Goal: Task Accomplishment & Management: Use online tool/utility

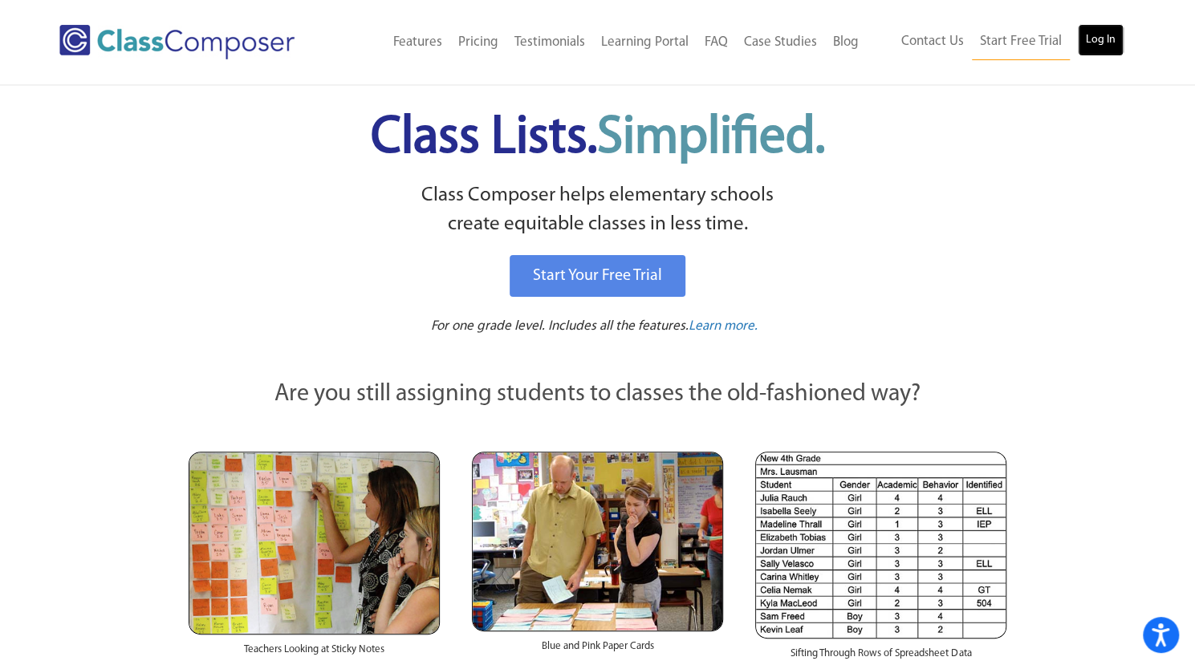
click at [1106, 33] on link "Log In" at bounding box center [1101, 40] width 46 height 32
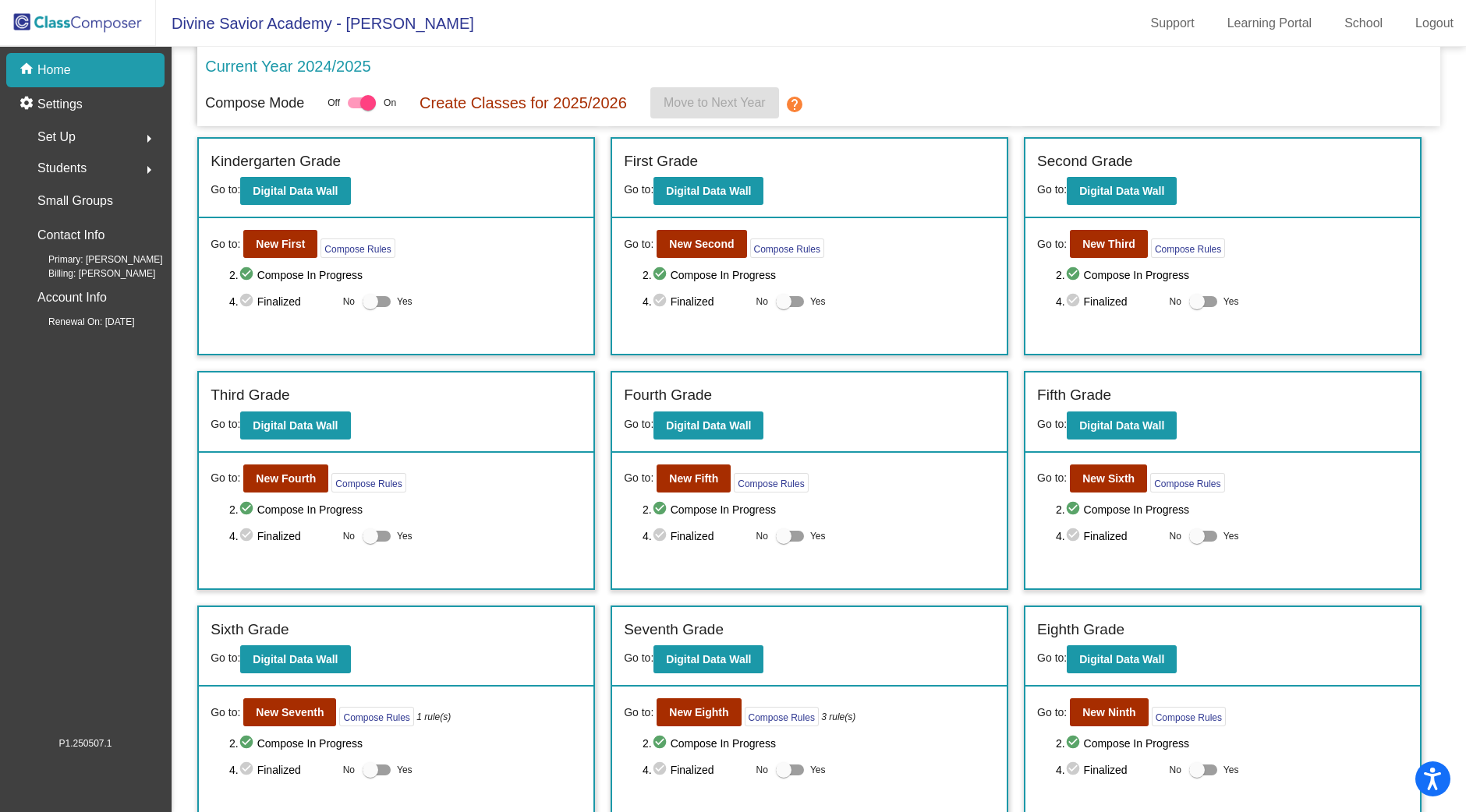
scroll to position [246, 0]
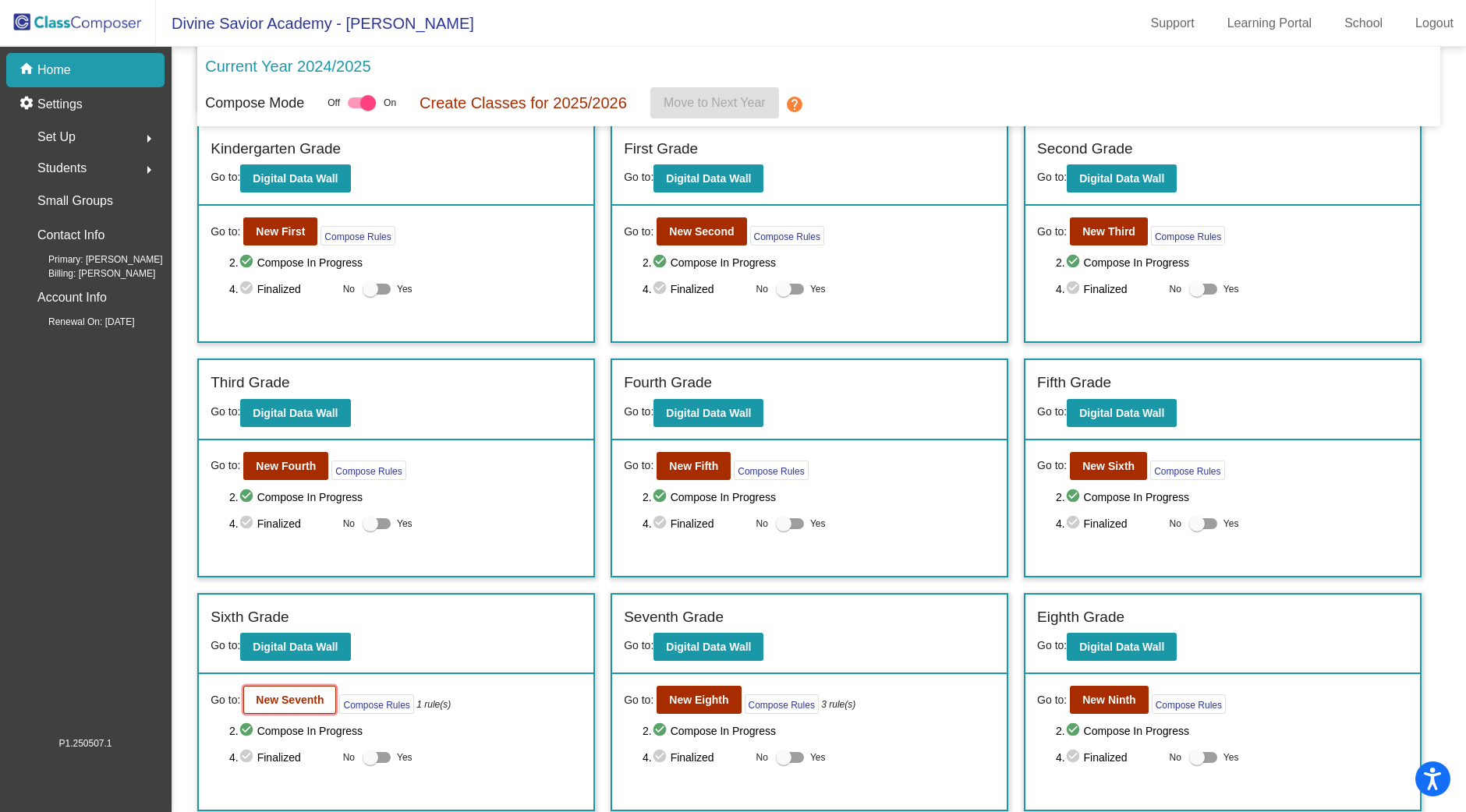
click at [285, 695] on b "New Seventh" at bounding box center [290, 699] width 68 height 13
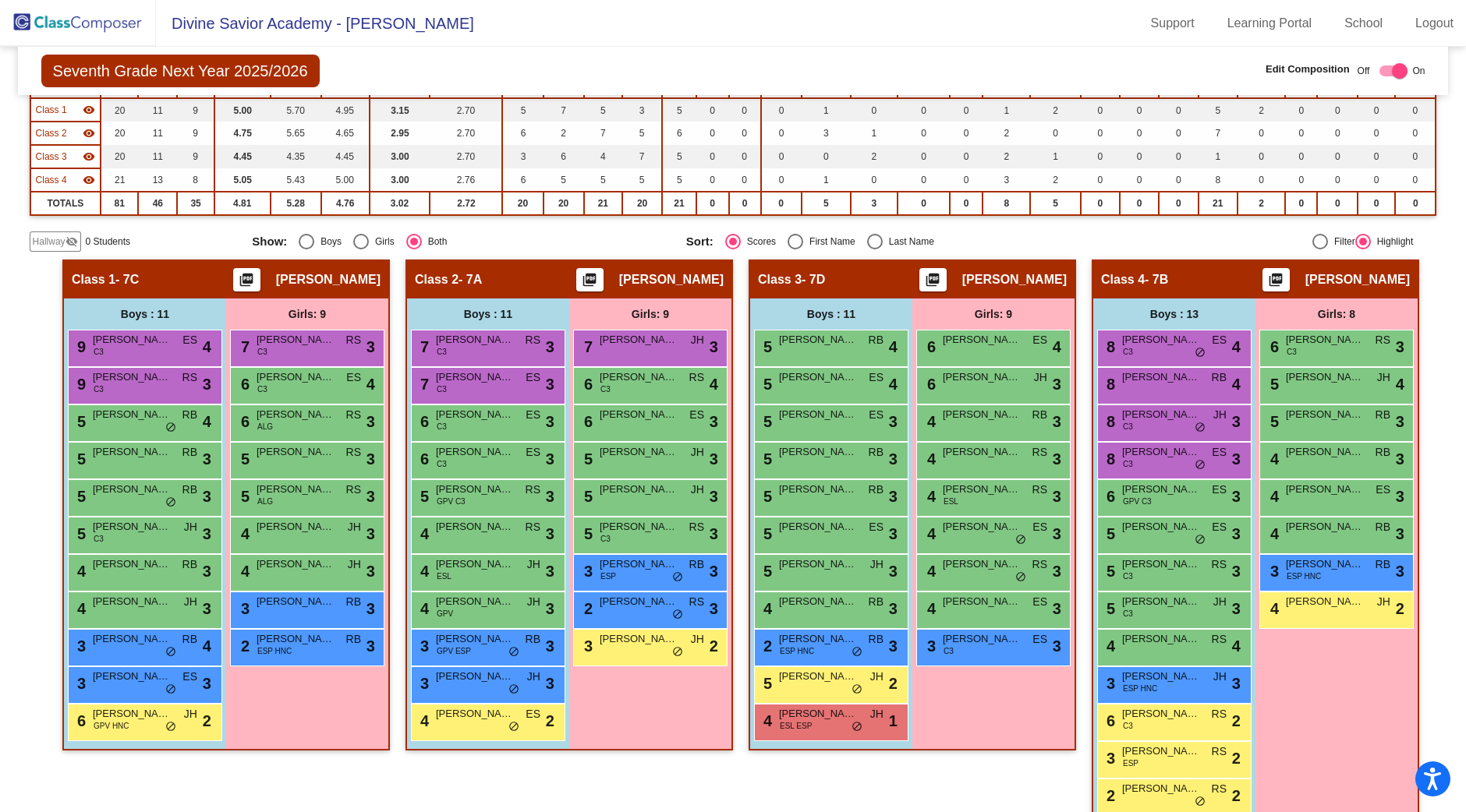
scroll to position [203, 0]
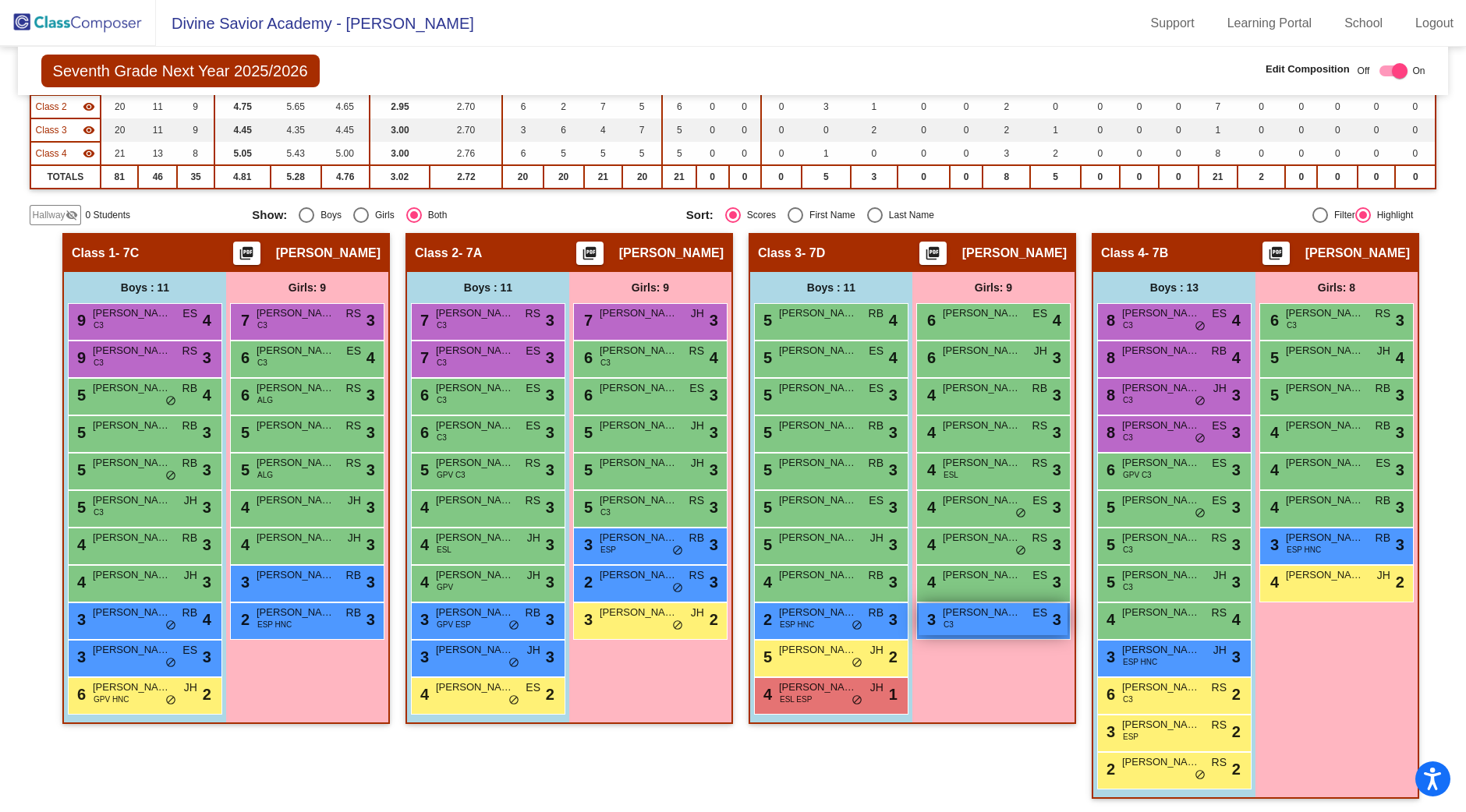
click at [957, 615] on span "Valentina Ortiz" at bounding box center [981, 613] width 78 height 16
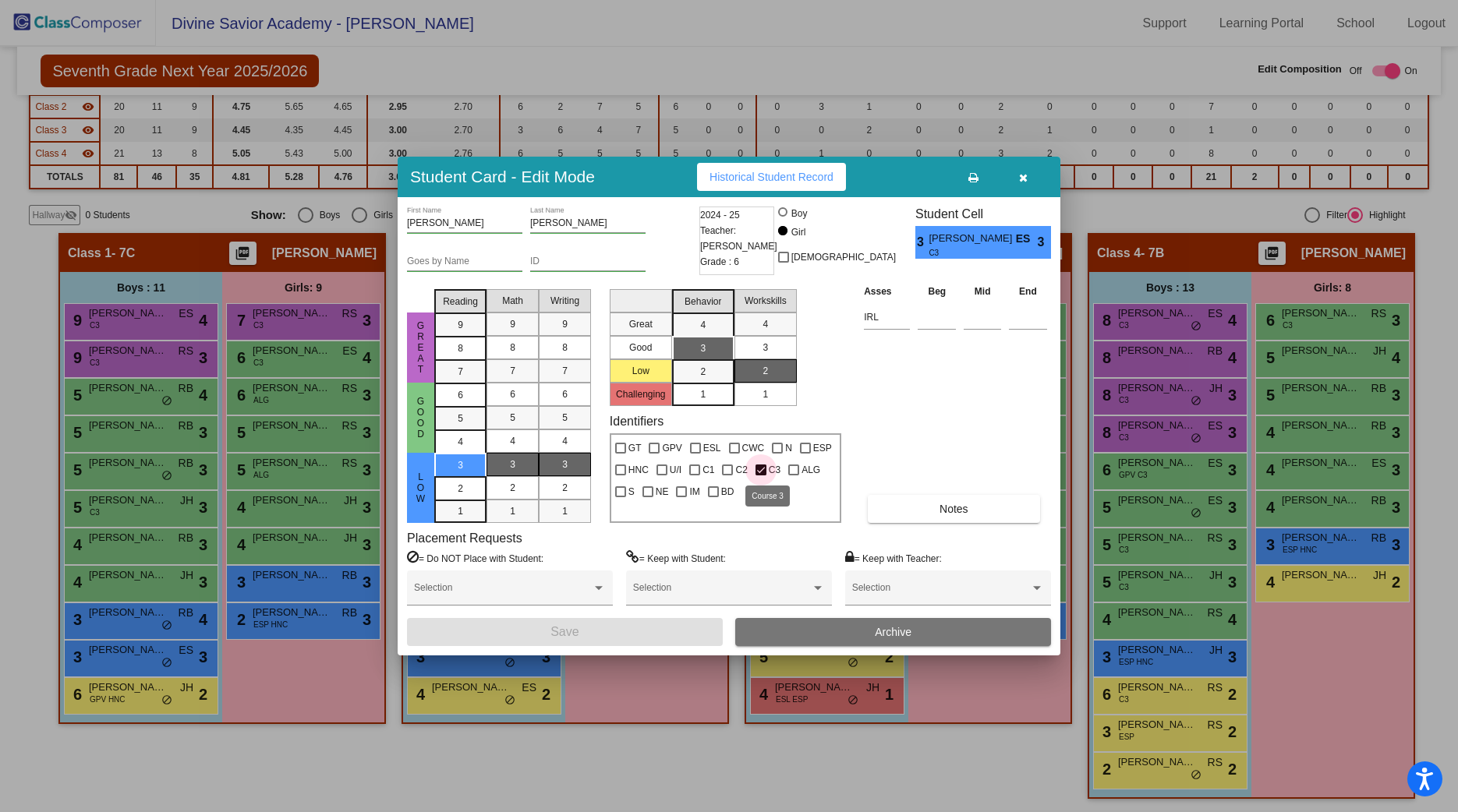
click at [757, 471] on div at bounding box center [761, 469] width 11 height 11
click at [761, 476] on input "C3" at bounding box center [761, 476] width 1 height 1
checkbox input "false"
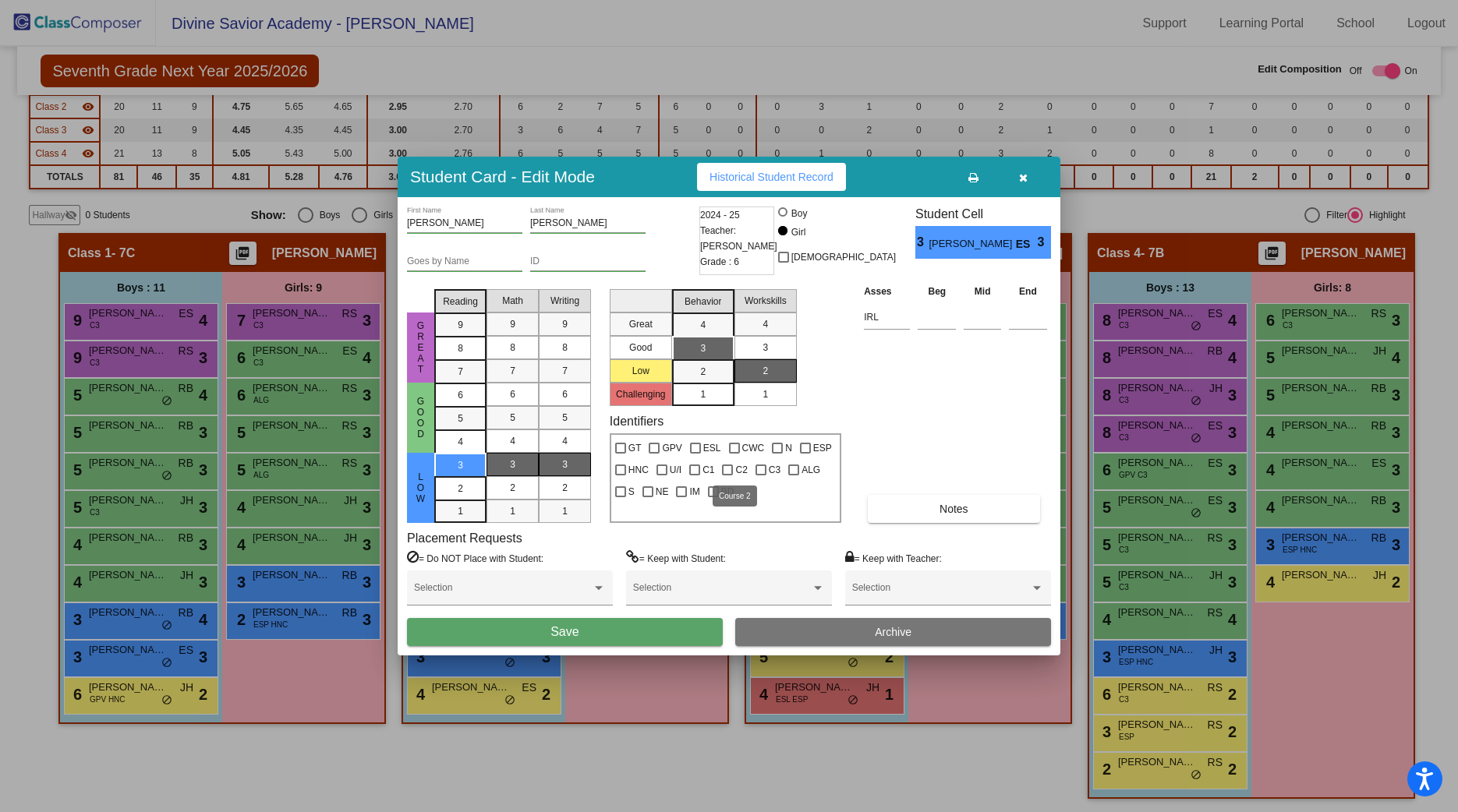
click at [730, 469] on div at bounding box center [727, 469] width 11 height 11
click at [728, 476] on input "C2" at bounding box center [727, 476] width 1 height 1
checkbox input "true"
click at [663, 633] on button "Save" at bounding box center [564, 632] width 316 height 28
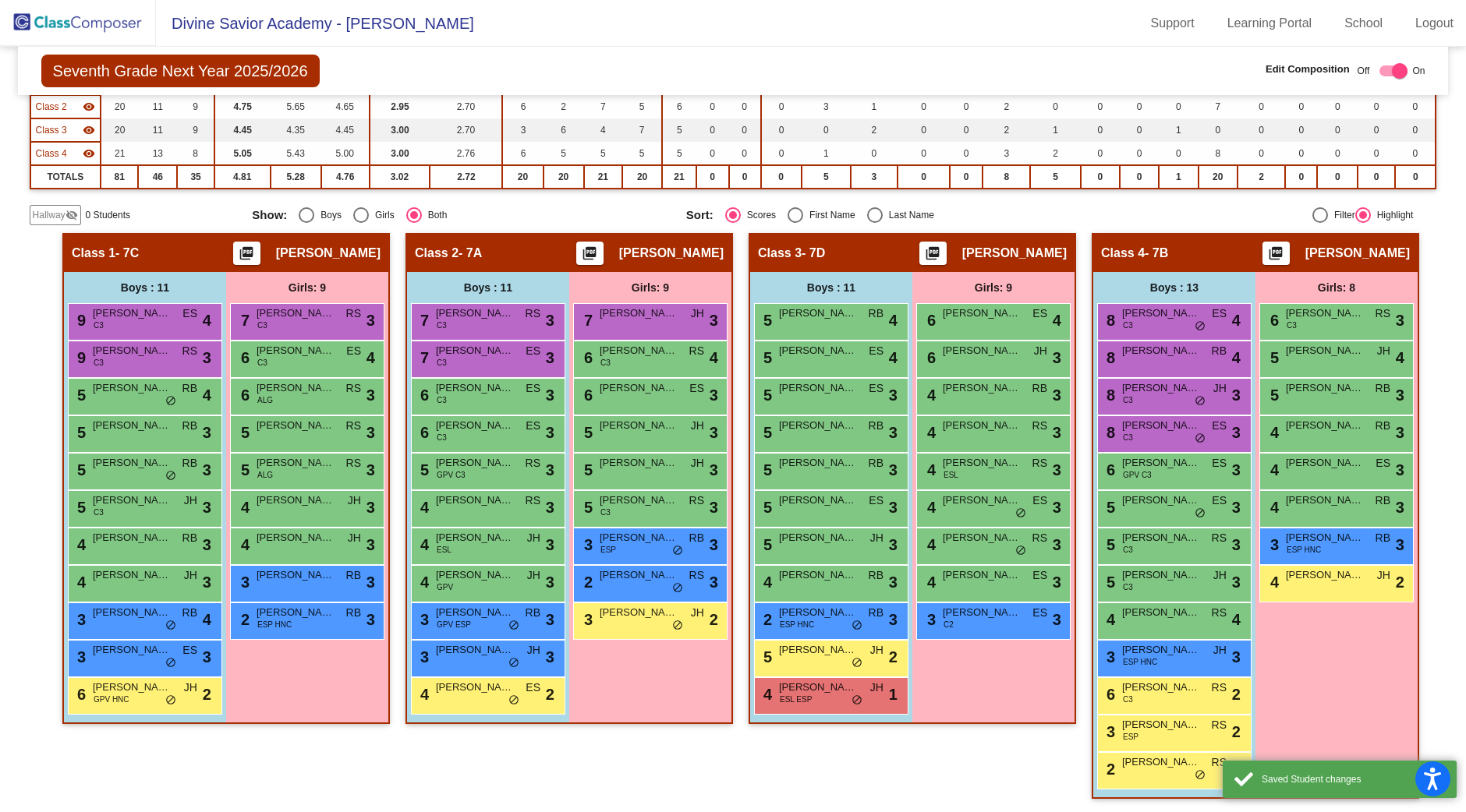
click at [875, 760] on div "Class 3 - 7D picture_as_pdf Adam Westra Add Student First Name Last Name Studen…" at bounding box center [912, 524] width 327 height 582
